Goal: Information Seeking & Learning: Learn about a topic

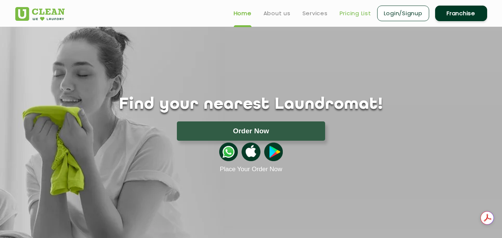
click at [351, 13] on link "Pricing List" at bounding box center [355, 13] width 32 height 9
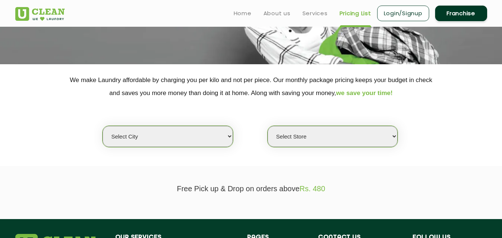
scroll to position [99, 0]
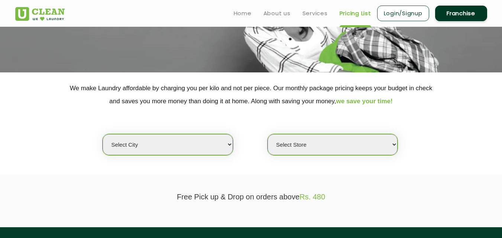
click at [228, 144] on select "Select city [GEOGRAPHIC_DATA] [GEOGRAPHIC_DATA] [GEOGRAPHIC_DATA] [GEOGRAPHIC_D…" at bounding box center [167, 144] width 130 height 21
select select "76"
click at [102, 134] on select "Select city [GEOGRAPHIC_DATA] [GEOGRAPHIC_DATA] [GEOGRAPHIC_DATA] [GEOGRAPHIC_D…" at bounding box center [167, 144] width 130 height 21
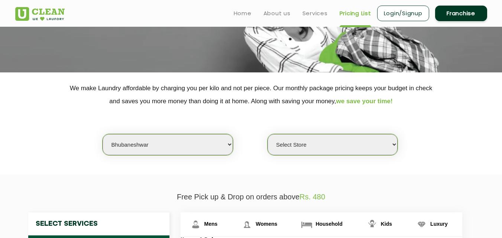
click at [395, 143] on select "Select Store UClean Patia [GEOGRAPHIC_DATA] UClean Z1 Apartment [GEOGRAPHIC_DAT…" at bounding box center [332, 144] width 130 height 21
select select "402"
click at [267, 134] on select "Select Store UClean Patia [GEOGRAPHIC_DATA] UClean Z1 Apartment [GEOGRAPHIC_DAT…" at bounding box center [332, 144] width 130 height 21
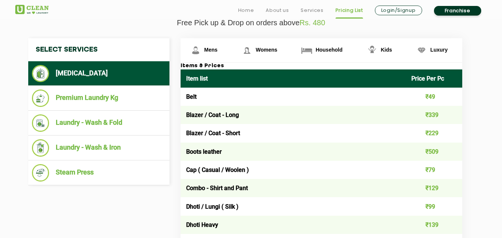
scroll to position [297, 0]
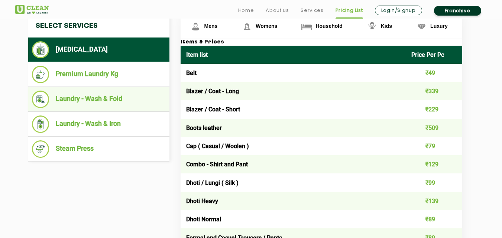
click at [98, 101] on li "Laundry - Wash & Fold" at bounding box center [99, 99] width 134 height 17
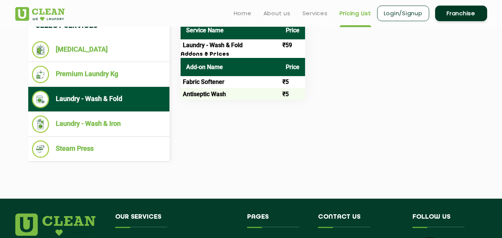
scroll to position [198, 0]
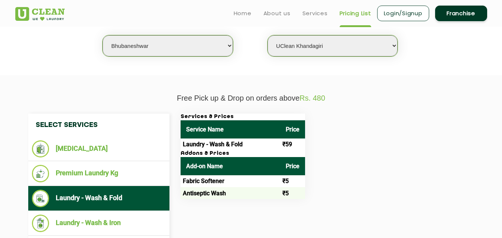
click at [224, 146] on td "Laundry - Wash & Fold" at bounding box center [230, 144] width 100 height 12
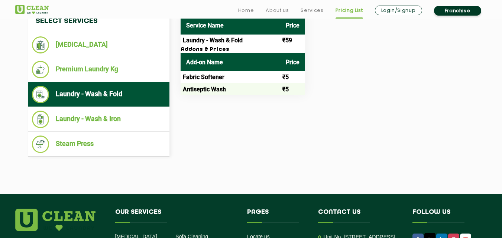
scroll to position [297, 0]
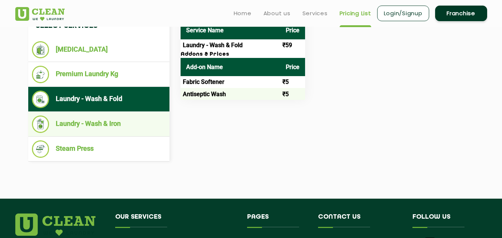
click at [110, 125] on li "Laundry - Wash & Iron" at bounding box center [99, 123] width 134 height 17
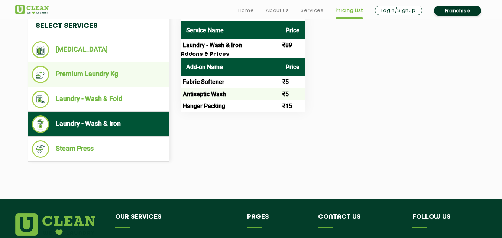
click at [76, 72] on li "Premium Laundry Kg" at bounding box center [99, 74] width 134 height 17
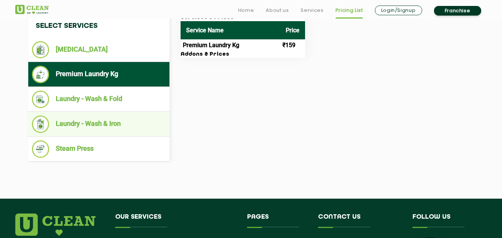
click at [91, 124] on li "Laundry - Wash & Iron" at bounding box center [99, 123] width 134 height 17
